Goal: Navigation & Orientation: Find specific page/section

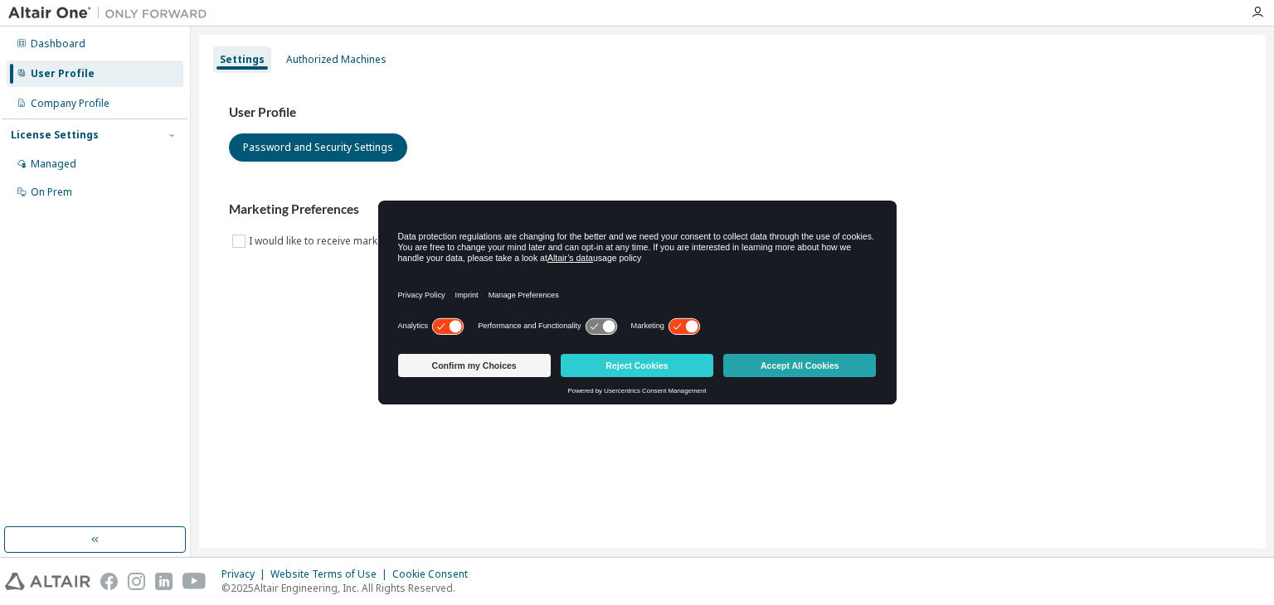
click at [795, 368] on button "Accept All Cookies" at bounding box center [799, 365] width 153 height 23
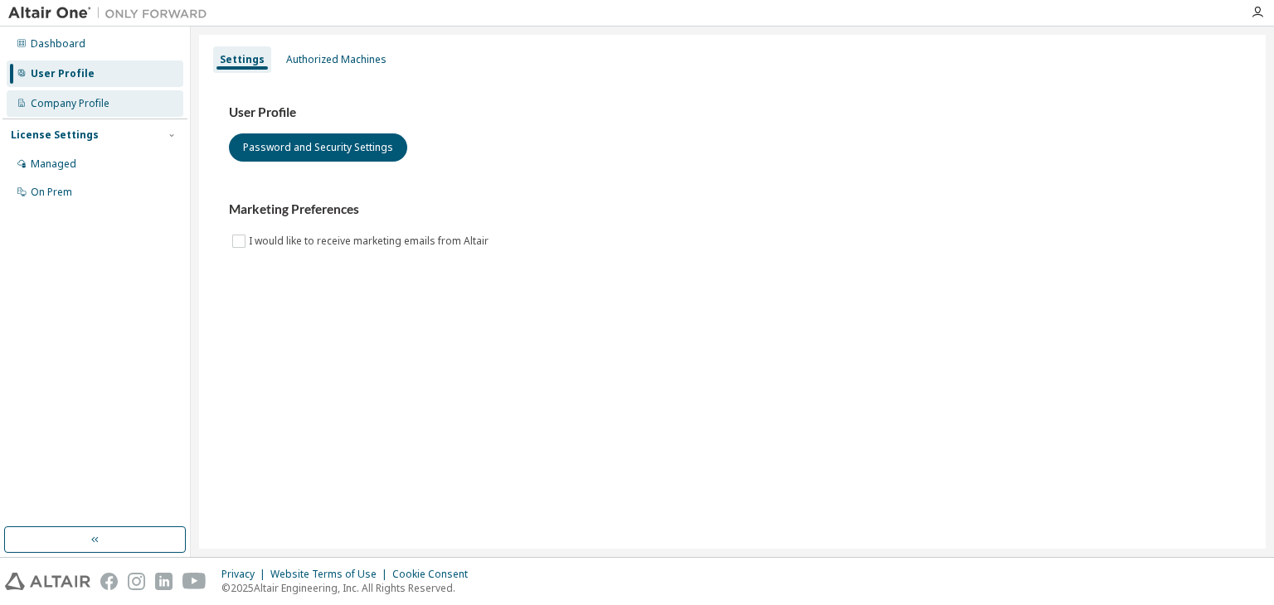
click at [86, 106] on div "Company Profile" at bounding box center [70, 103] width 79 height 13
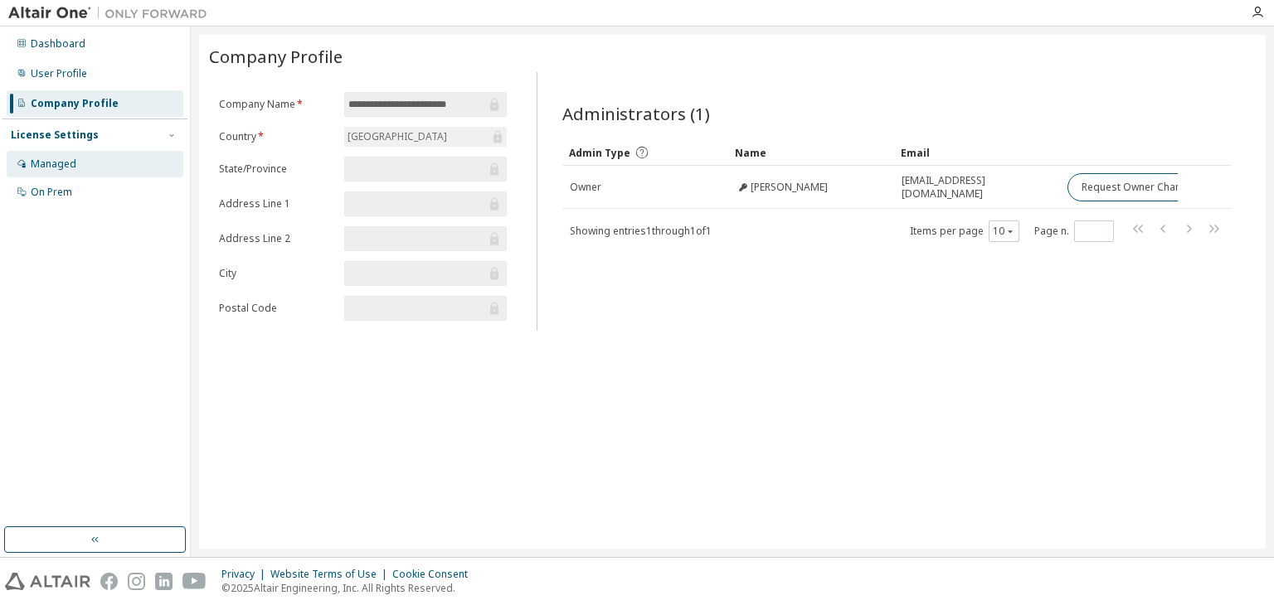
click at [78, 167] on div "Managed" at bounding box center [95, 164] width 177 height 27
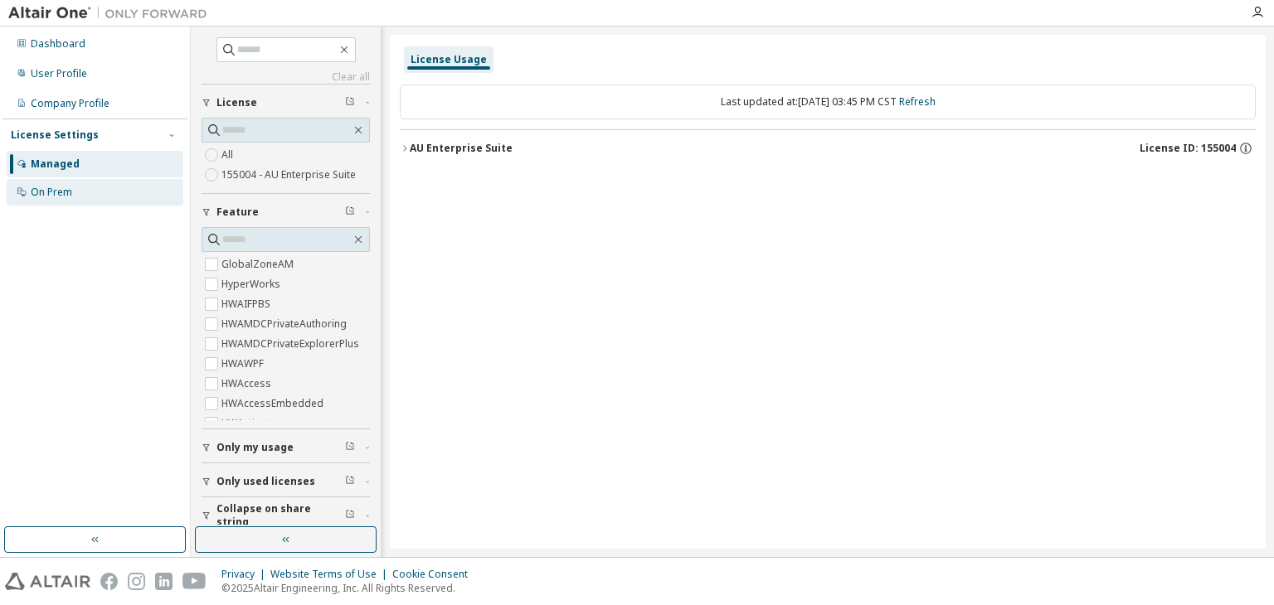
click at [70, 189] on div "On Prem" at bounding box center [51, 192] width 41 height 13
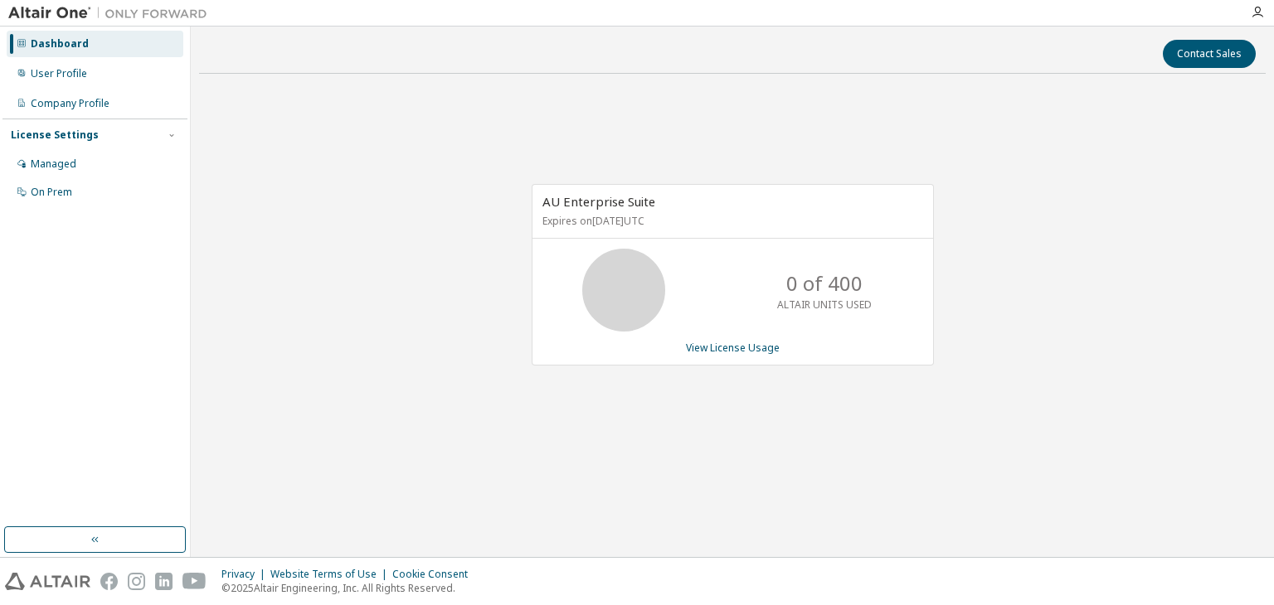
click at [73, 11] on img at bounding box center [111, 13] width 207 height 17
click at [100, 75] on div "User Profile" at bounding box center [95, 74] width 177 height 27
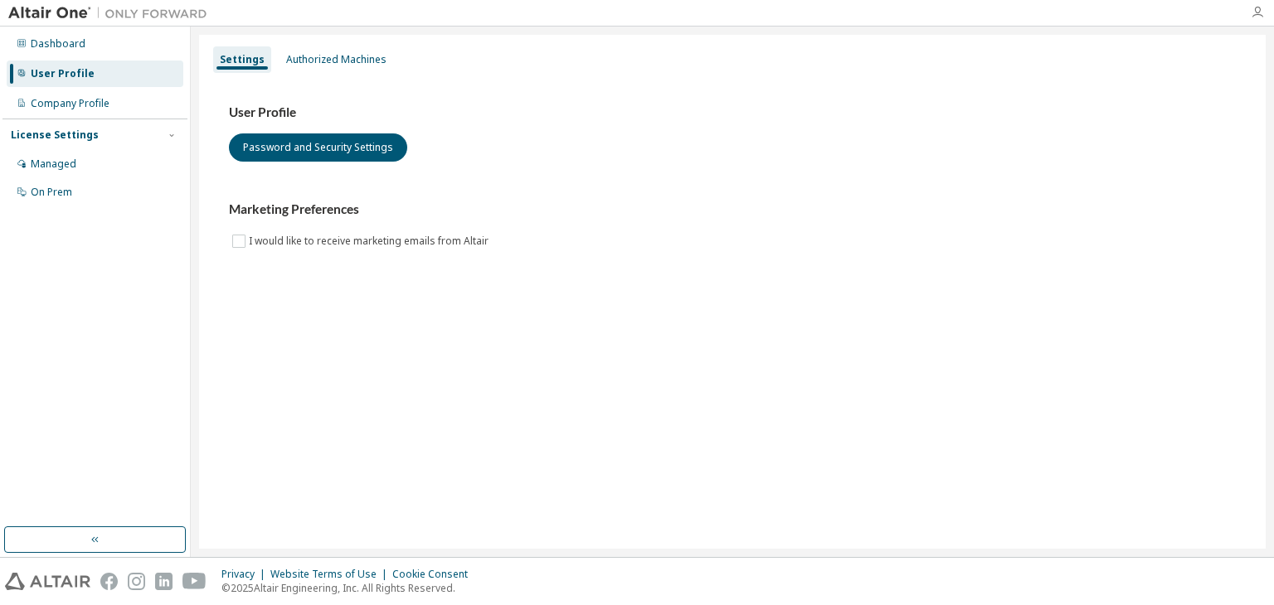
click at [1255, 14] on icon "button" at bounding box center [1256, 12] width 13 height 13
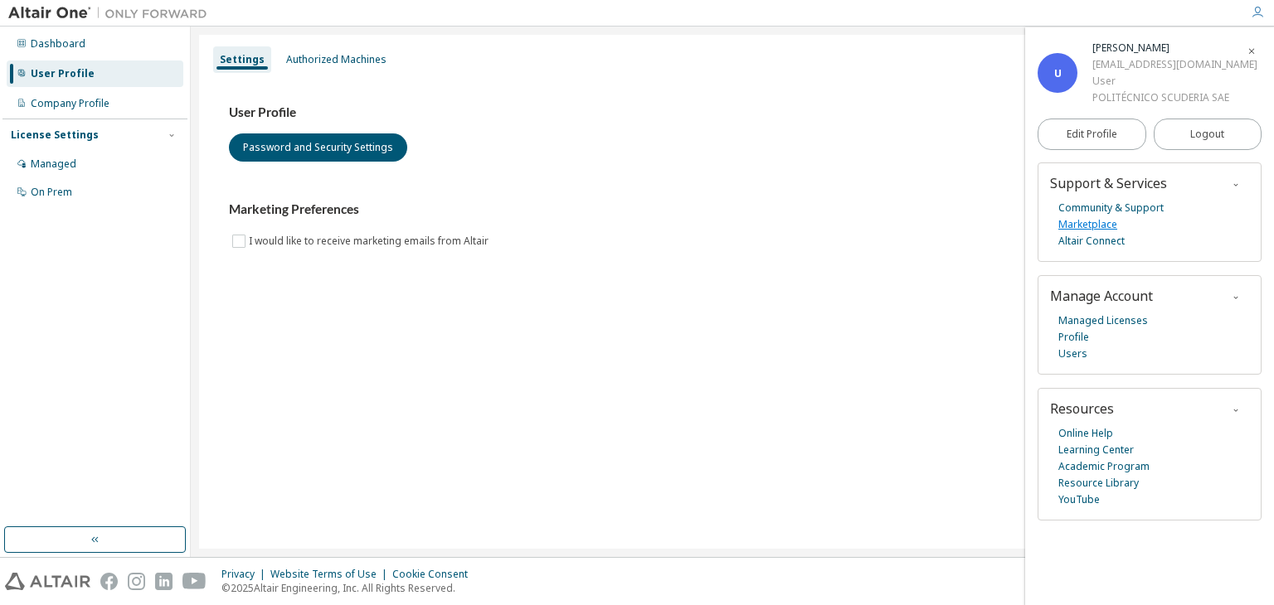
click at [1100, 226] on link "Marketplace" at bounding box center [1087, 224] width 59 height 17
